Goal: Information Seeking & Learning: Find specific fact

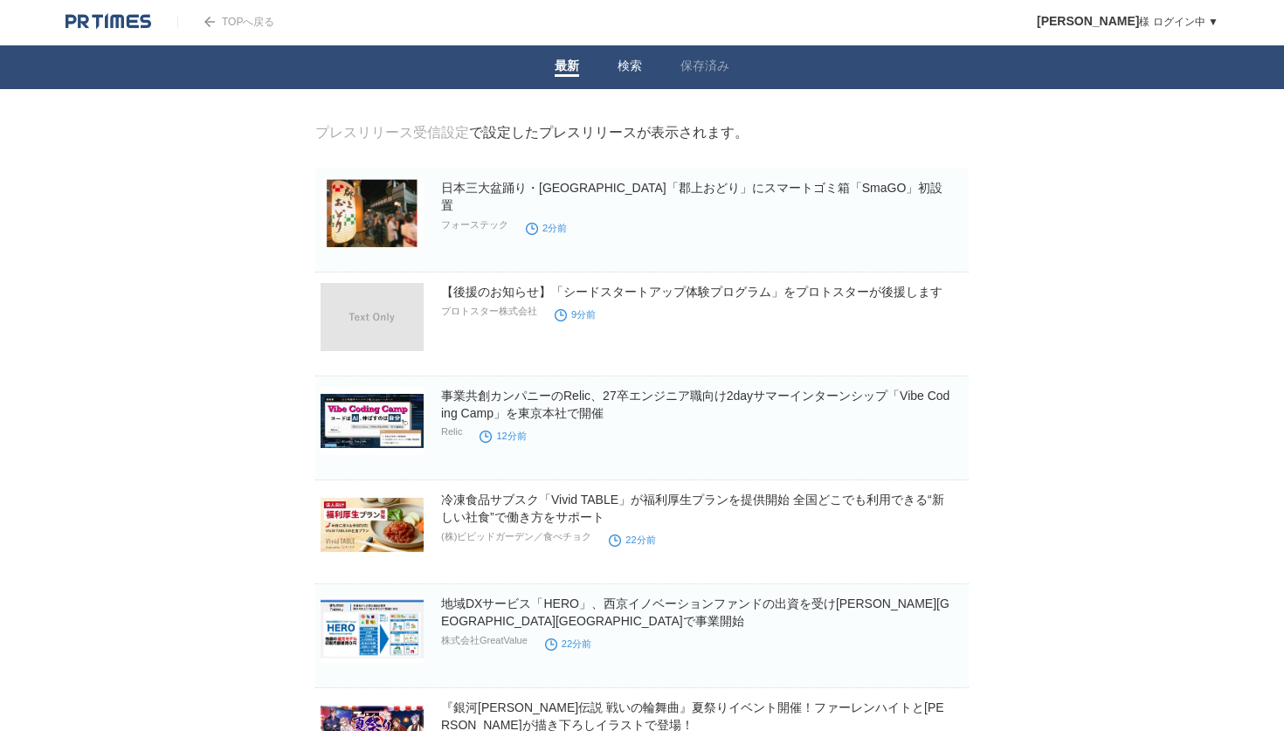
click at [627, 66] on link "検索" at bounding box center [630, 68] width 24 height 18
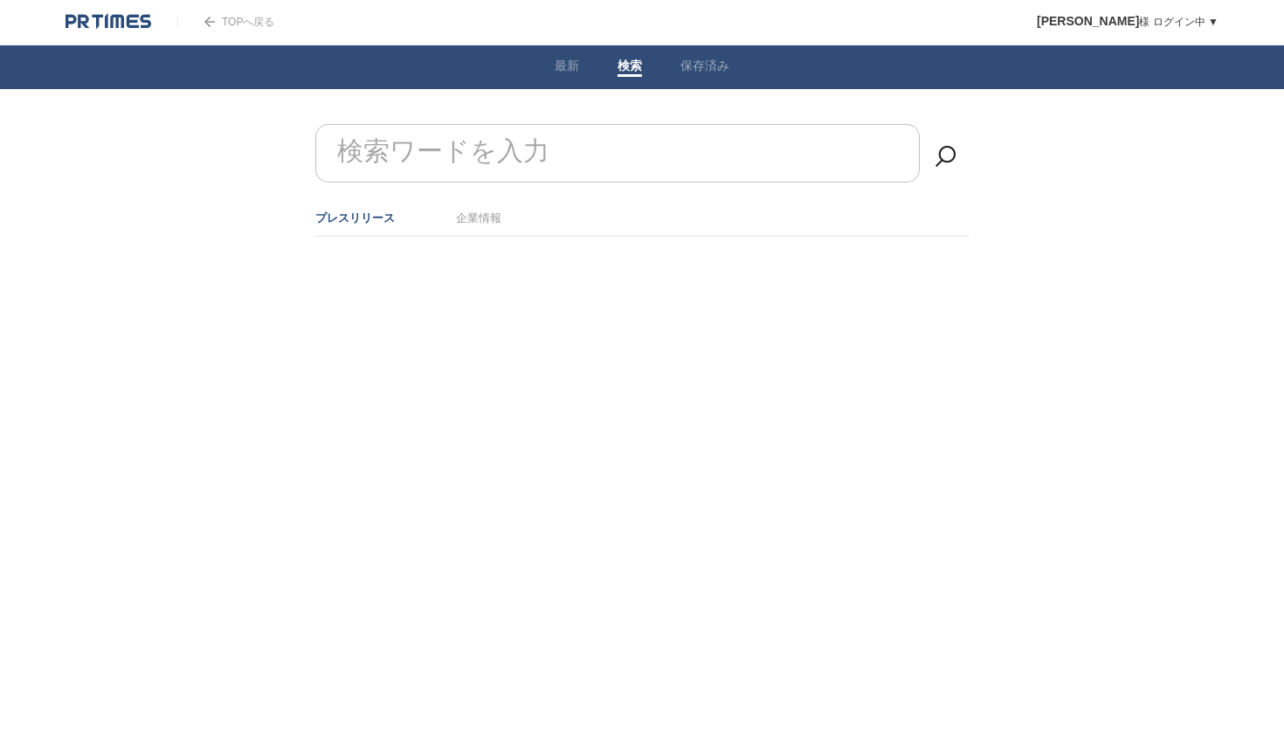
click at [530, 124] on form "検索ワードを入力" at bounding box center [641, 124] width 653 height 0
type input "提携"
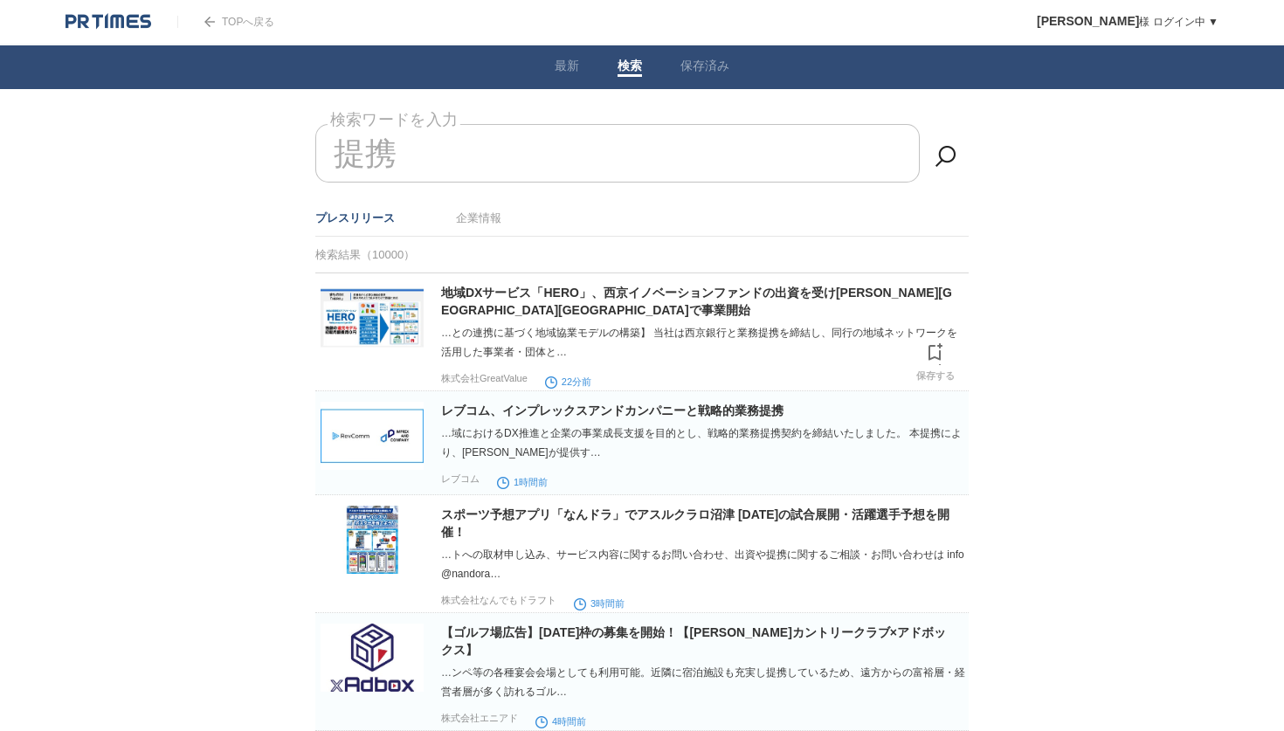
click at [364, 314] on img at bounding box center [372, 318] width 103 height 68
click at [136, 23] on img at bounding box center [109, 21] width 86 height 17
